Goal: Download file/media

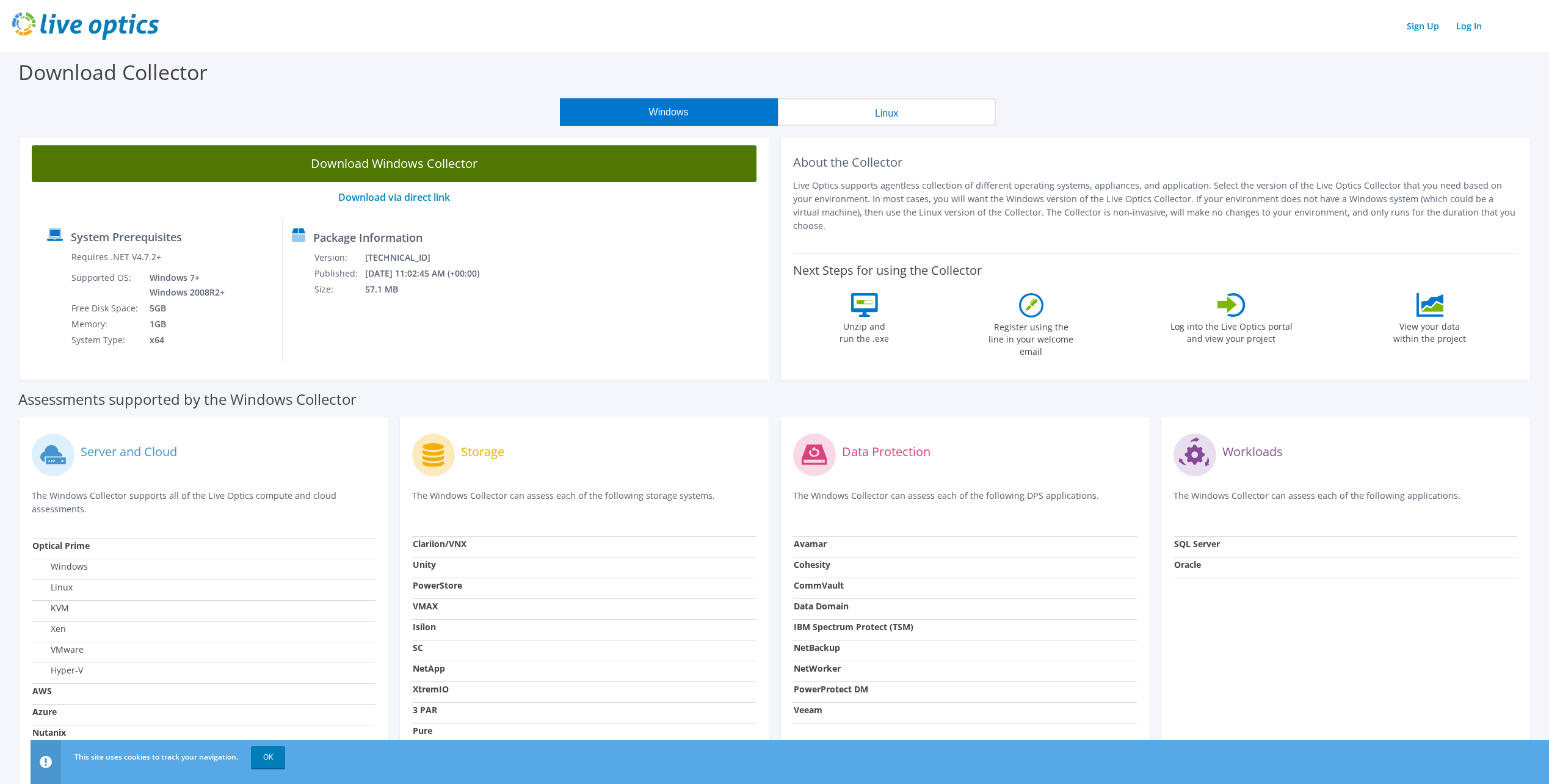
click at [464, 166] on link "Download Windows Collector" at bounding box center [394, 164] width 725 height 37
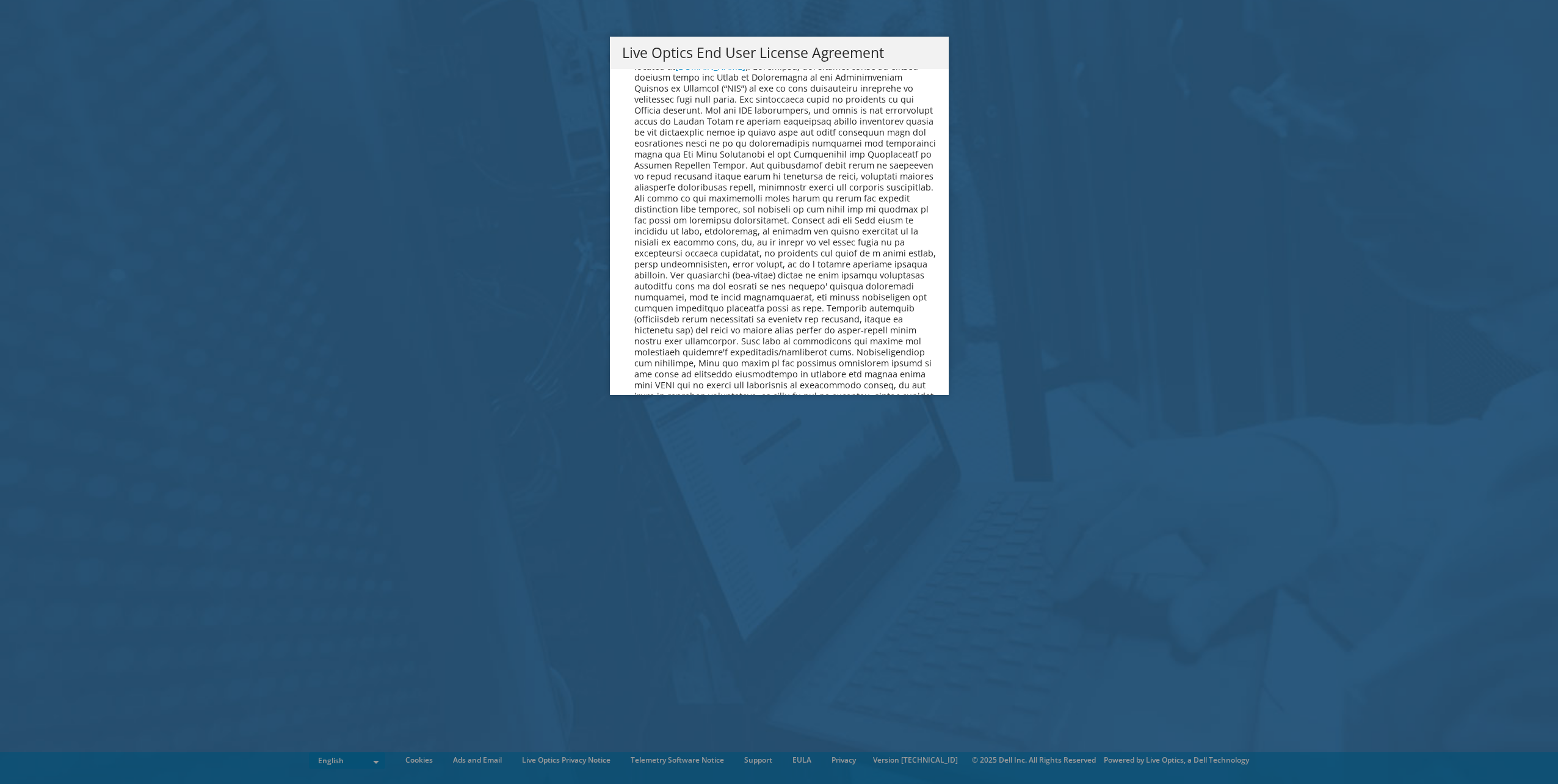
scroll to position [4615, 0]
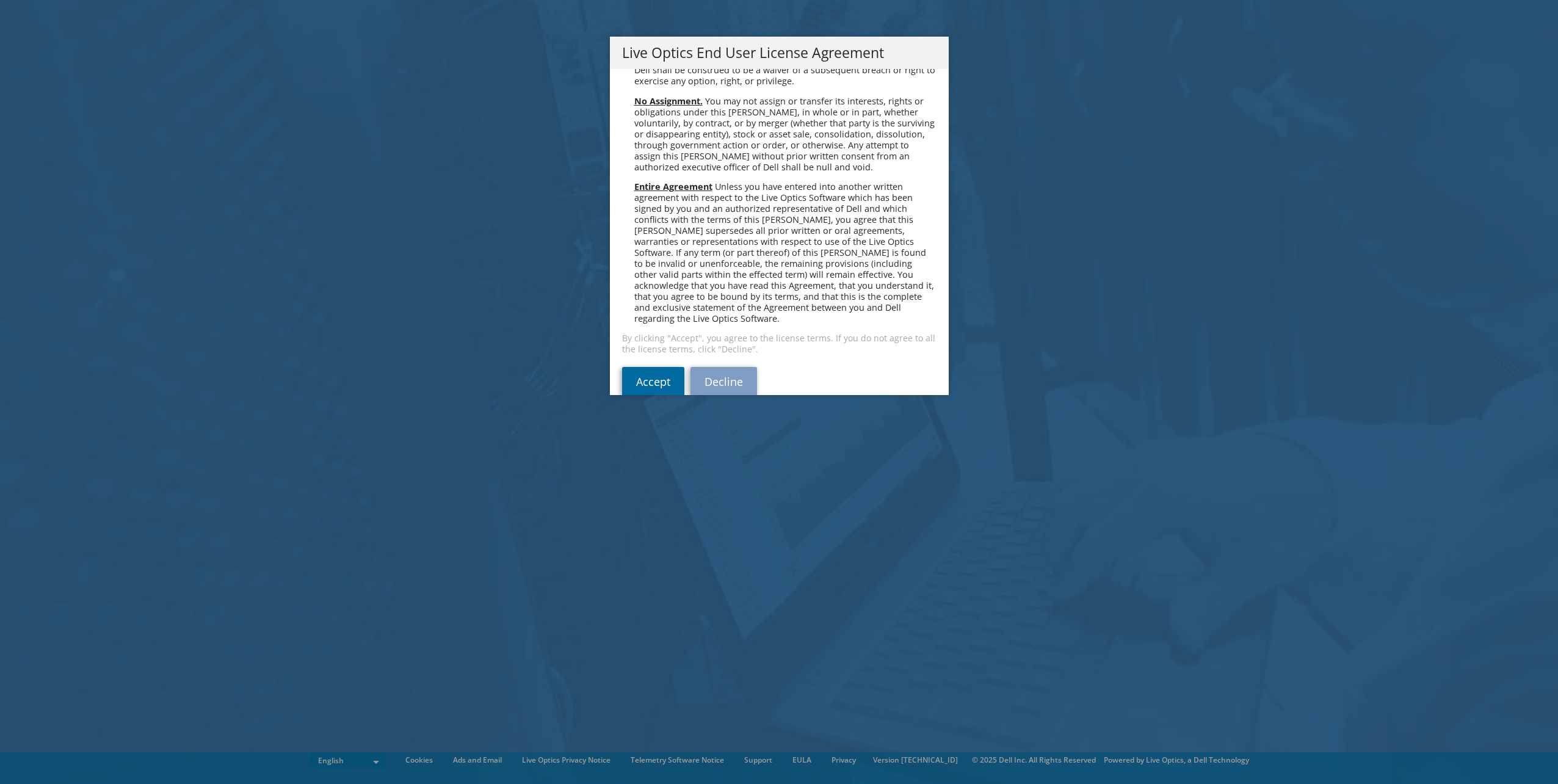
click at [663, 367] on link "Accept" at bounding box center [653, 381] width 62 height 29
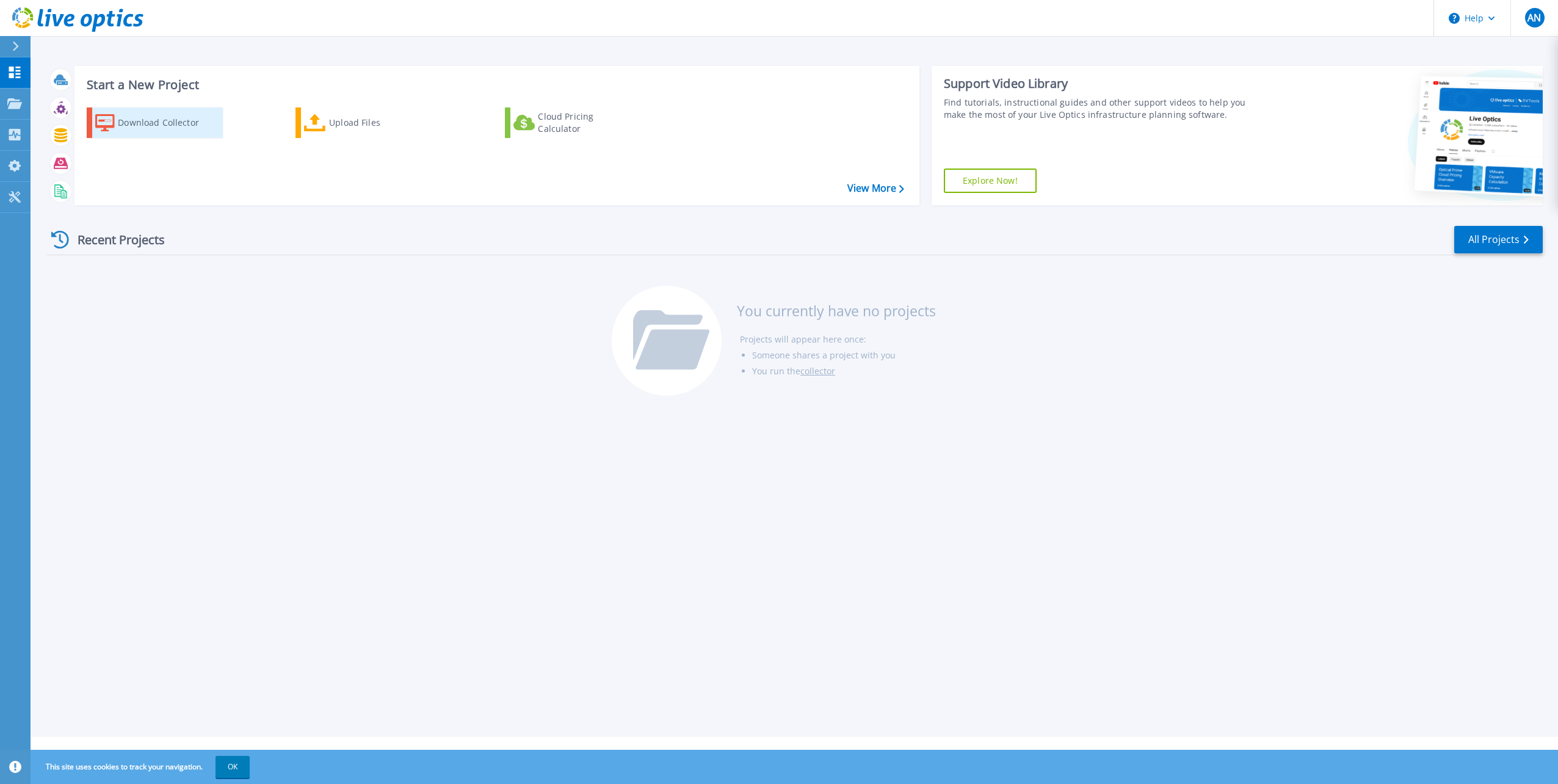
click at [130, 122] on div "Download Collector" at bounding box center [167, 122] width 97 height 24
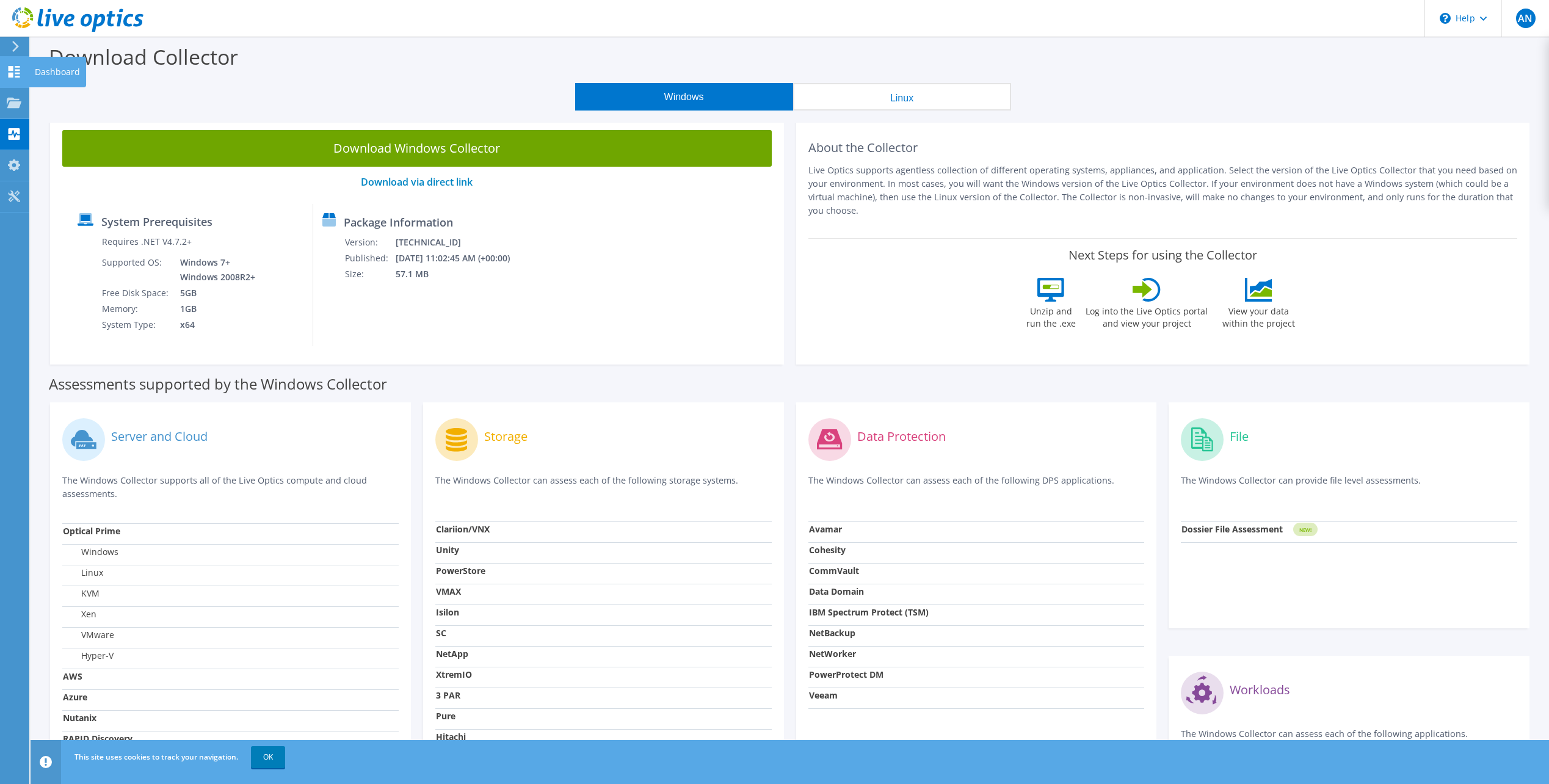
click at [14, 75] on icon at bounding box center [14, 72] width 15 height 12
